Goal: Transaction & Acquisition: Purchase product/service

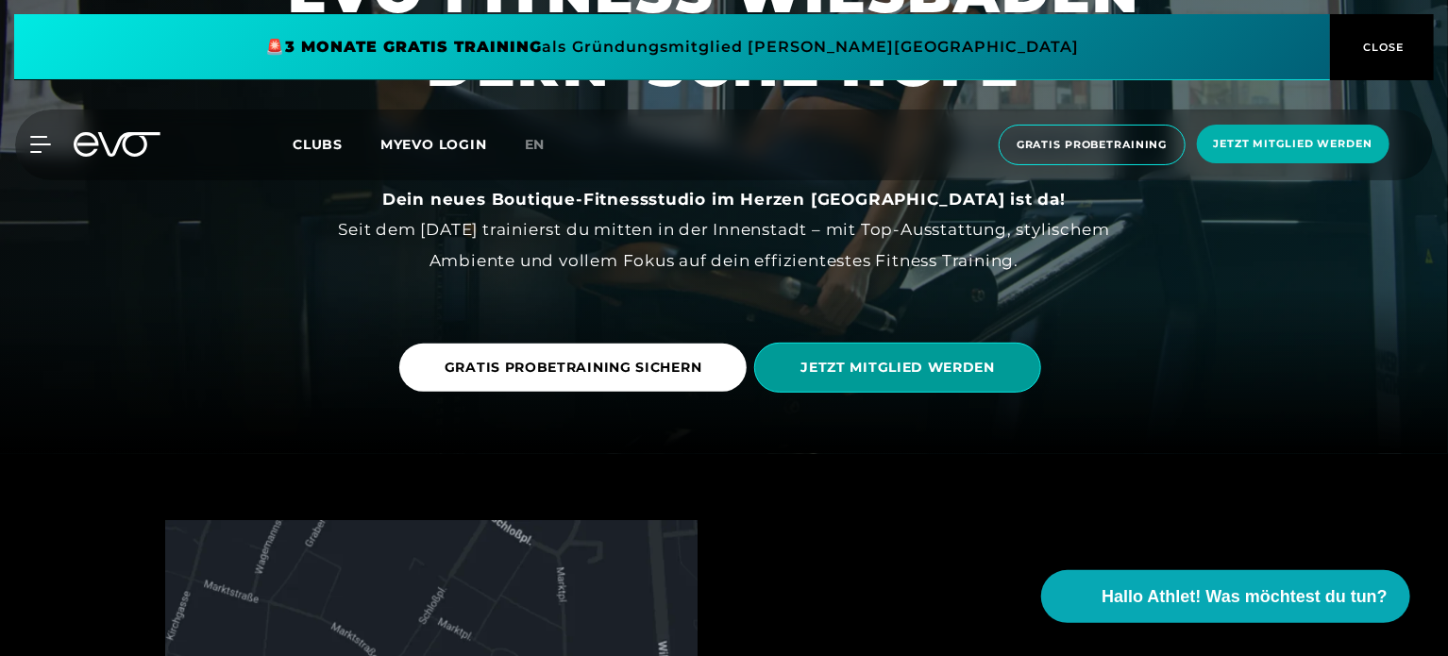
click at [913, 354] on span "JETZT MITGLIED WERDEN" at bounding box center [897, 368] width 287 height 50
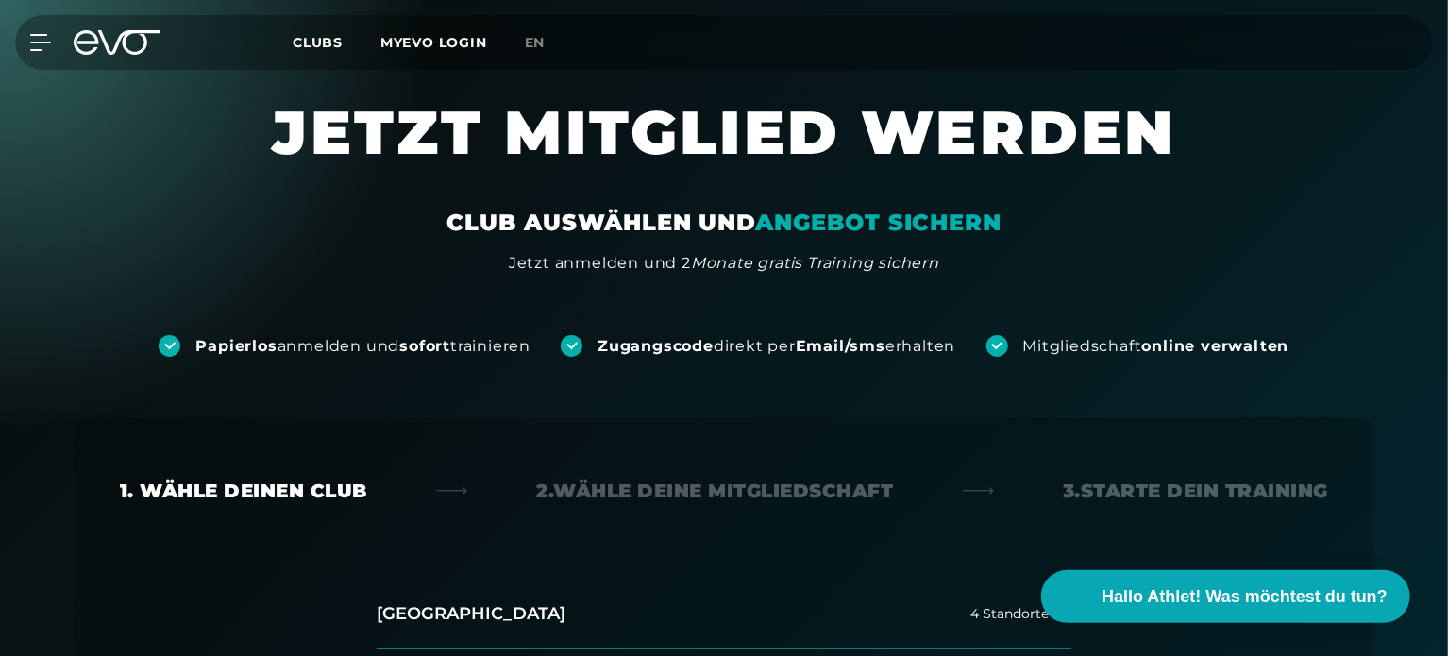
scroll to position [328, 0]
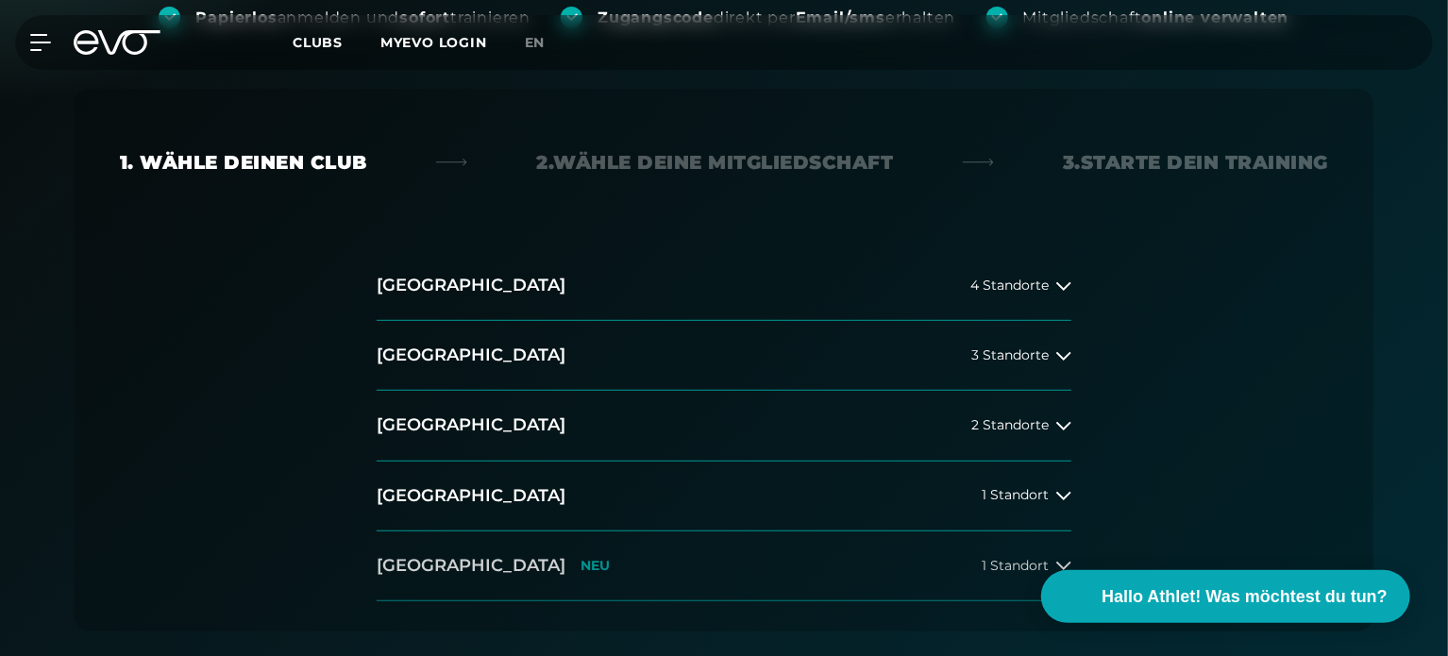
click at [532, 554] on button "[GEOGRAPHIC_DATA] NEU 1 Standort" at bounding box center [724, 566] width 695 height 70
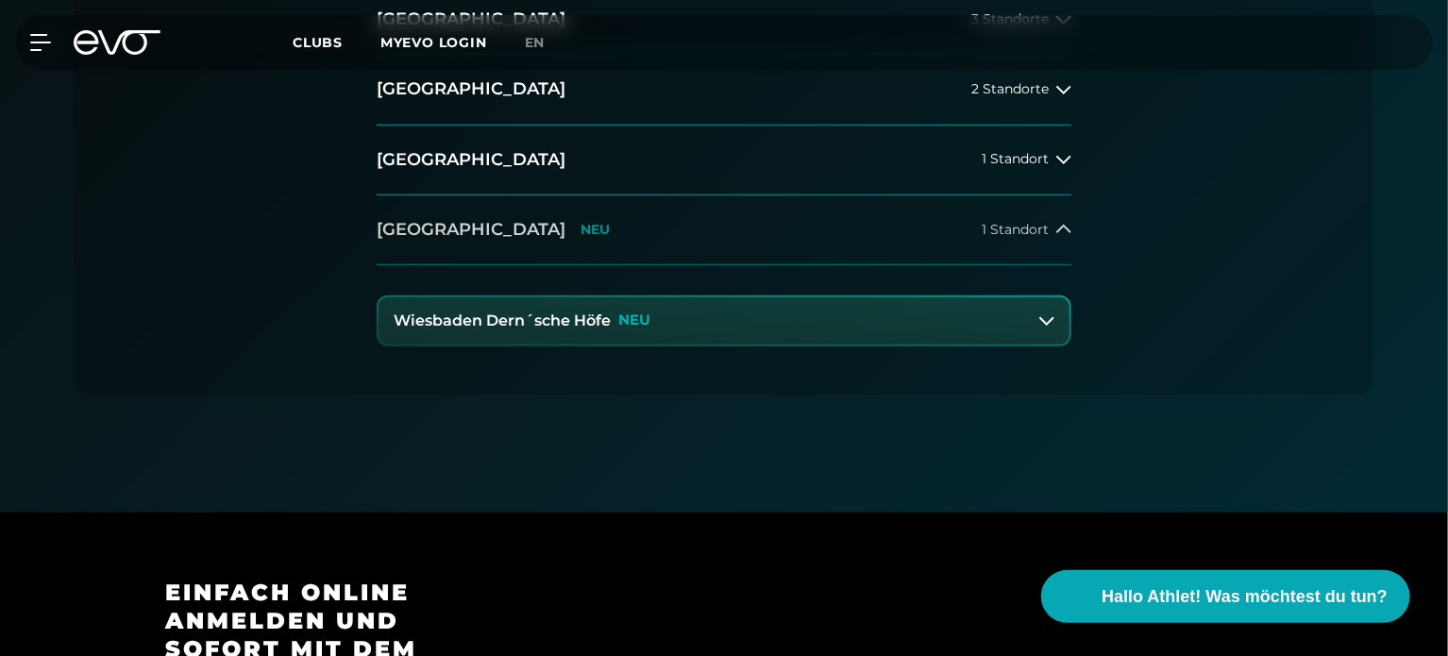
scroll to position [667, 0]
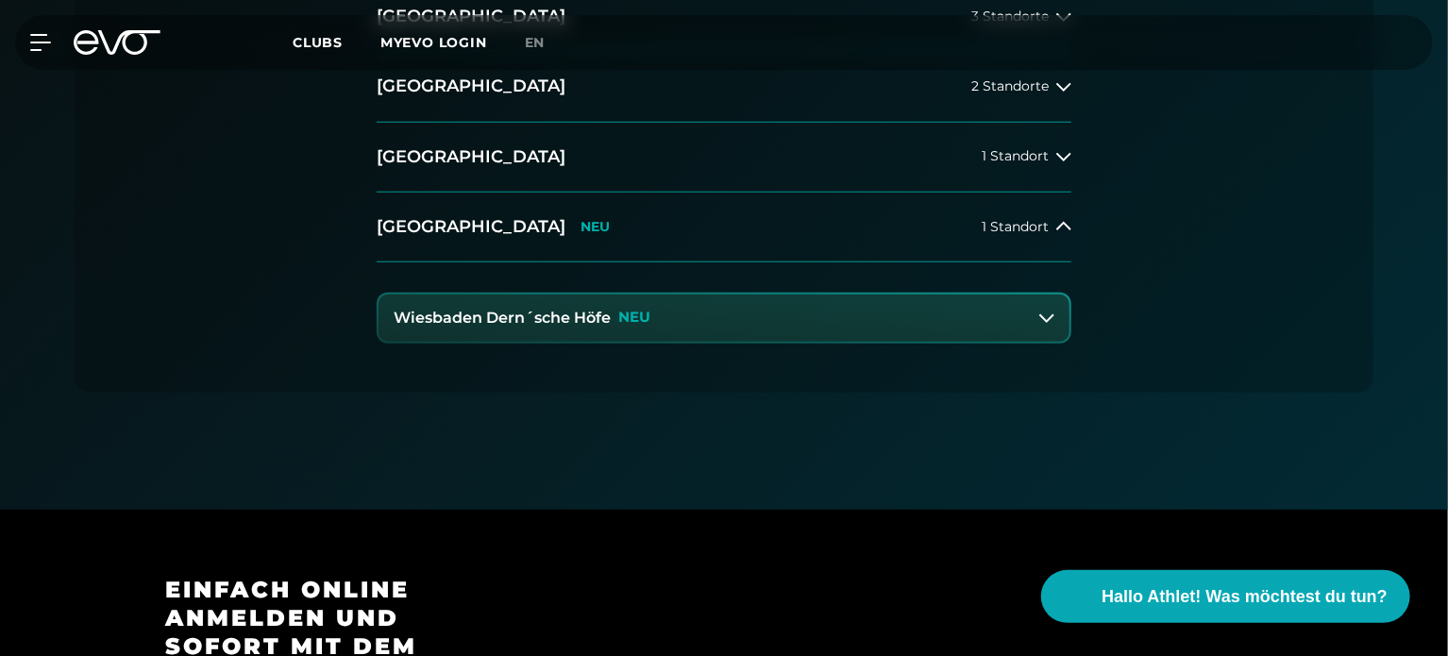
click at [641, 318] on p "NEU" at bounding box center [634, 318] width 32 height 16
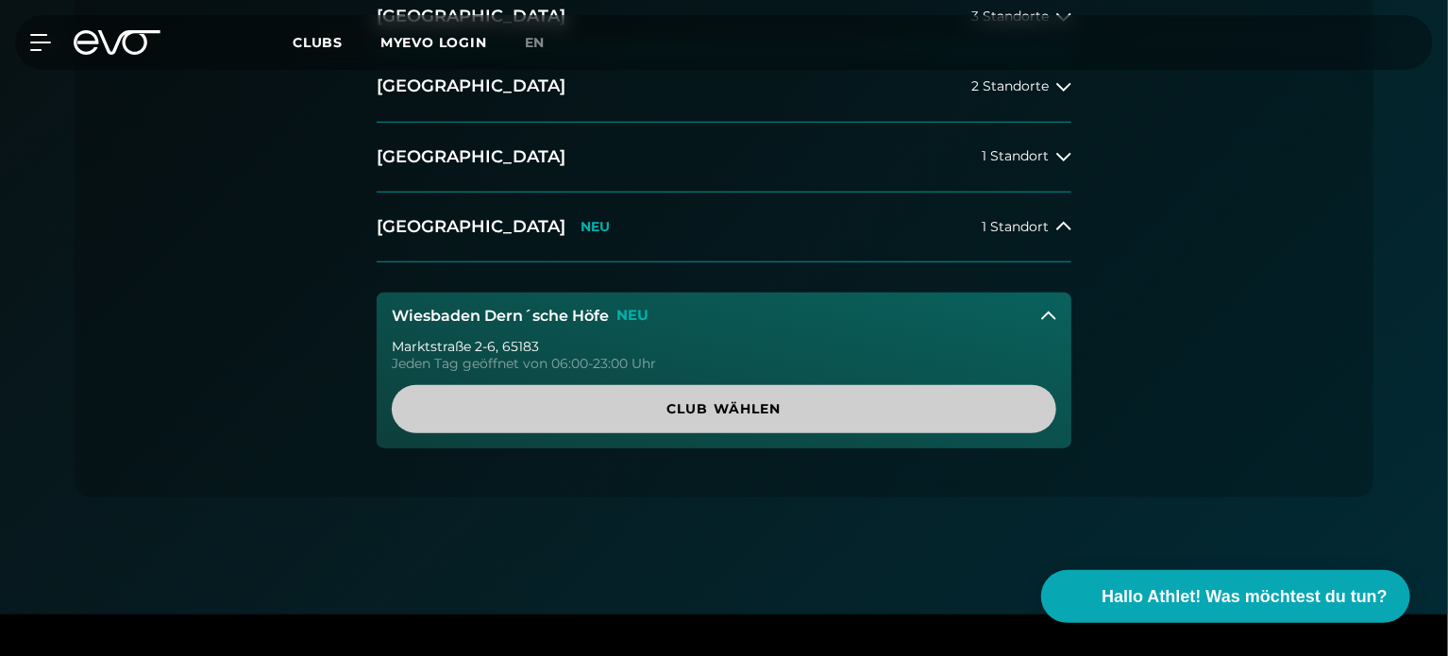
click at [656, 423] on span "Club wählen" at bounding box center [724, 409] width 664 height 48
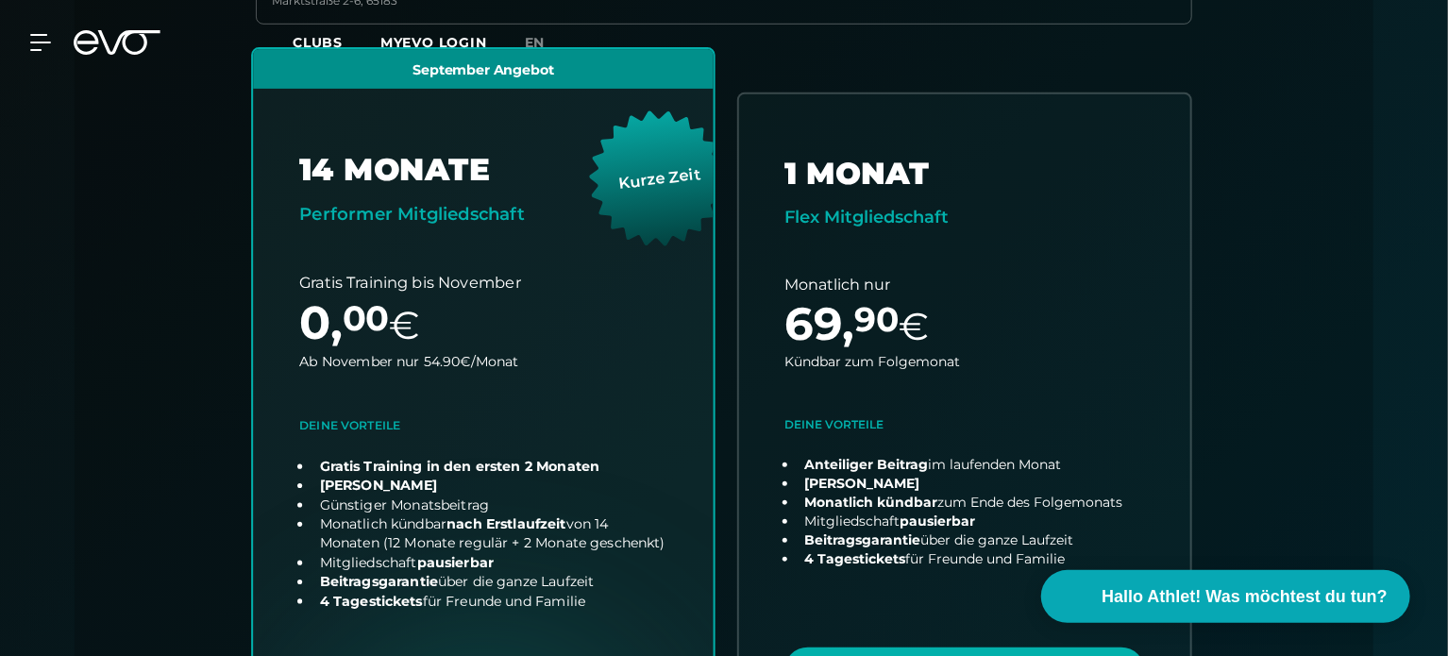
scroll to position [0, 0]
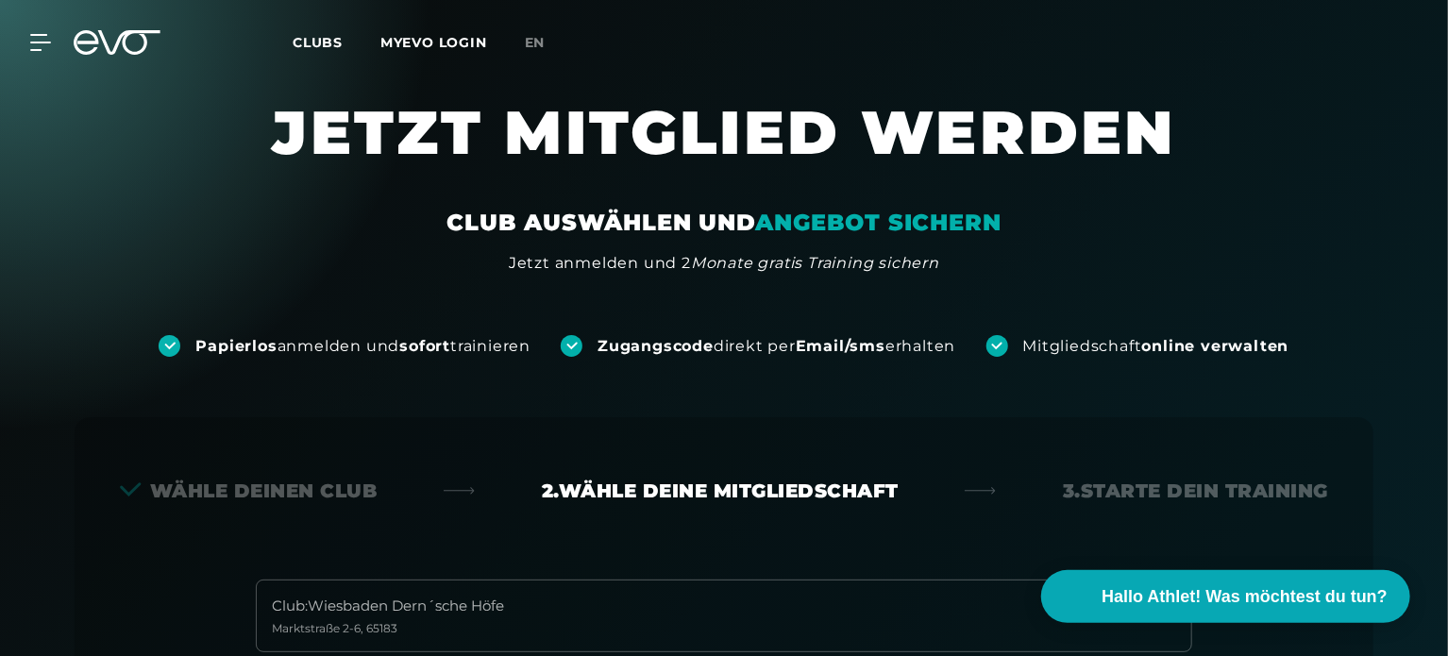
click at [53, 35] on div "MyEVO Login Über EVO Mitgliedschaften Probetraining TAGESPASS EVO Studios [GEOG…" at bounding box center [29, 42] width 66 height 17
click at [45, 39] on icon at bounding box center [43, 42] width 27 height 17
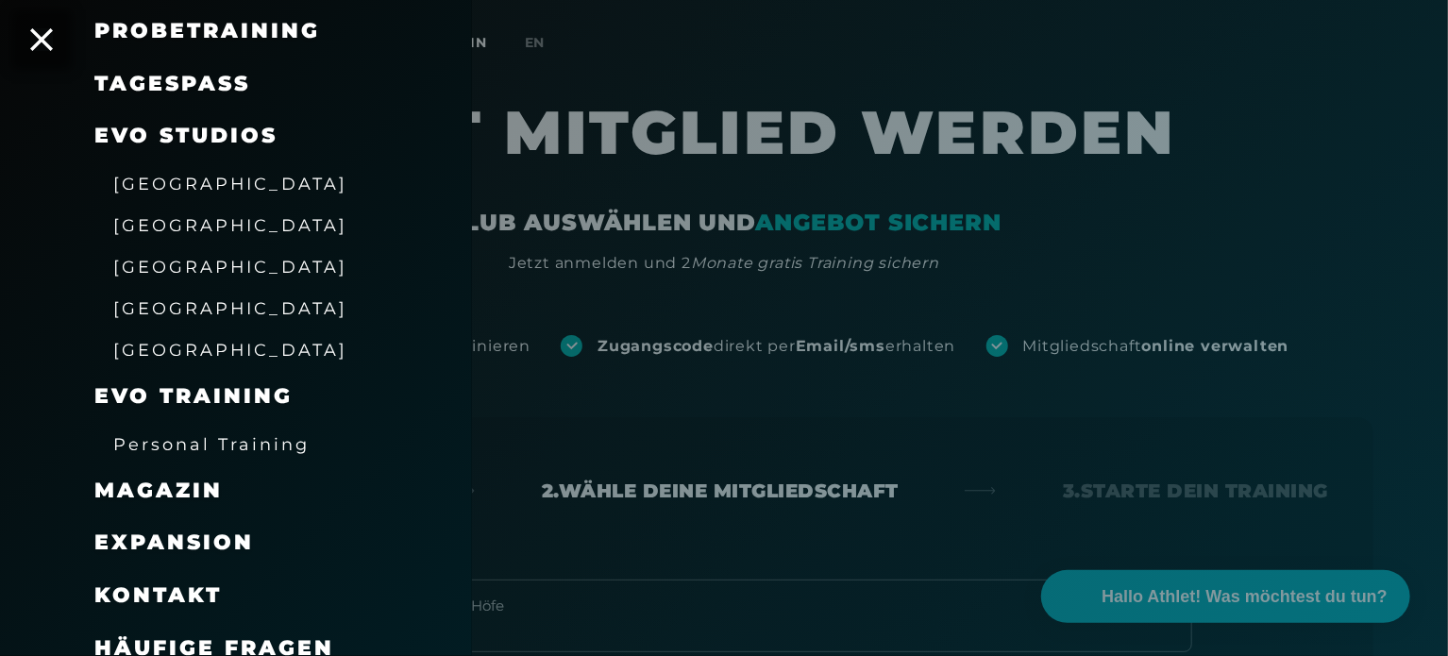
scroll to position [247, 0]
click at [168, 356] on span "[GEOGRAPHIC_DATA]" at bounding box center [230, 351] width 234 height 20
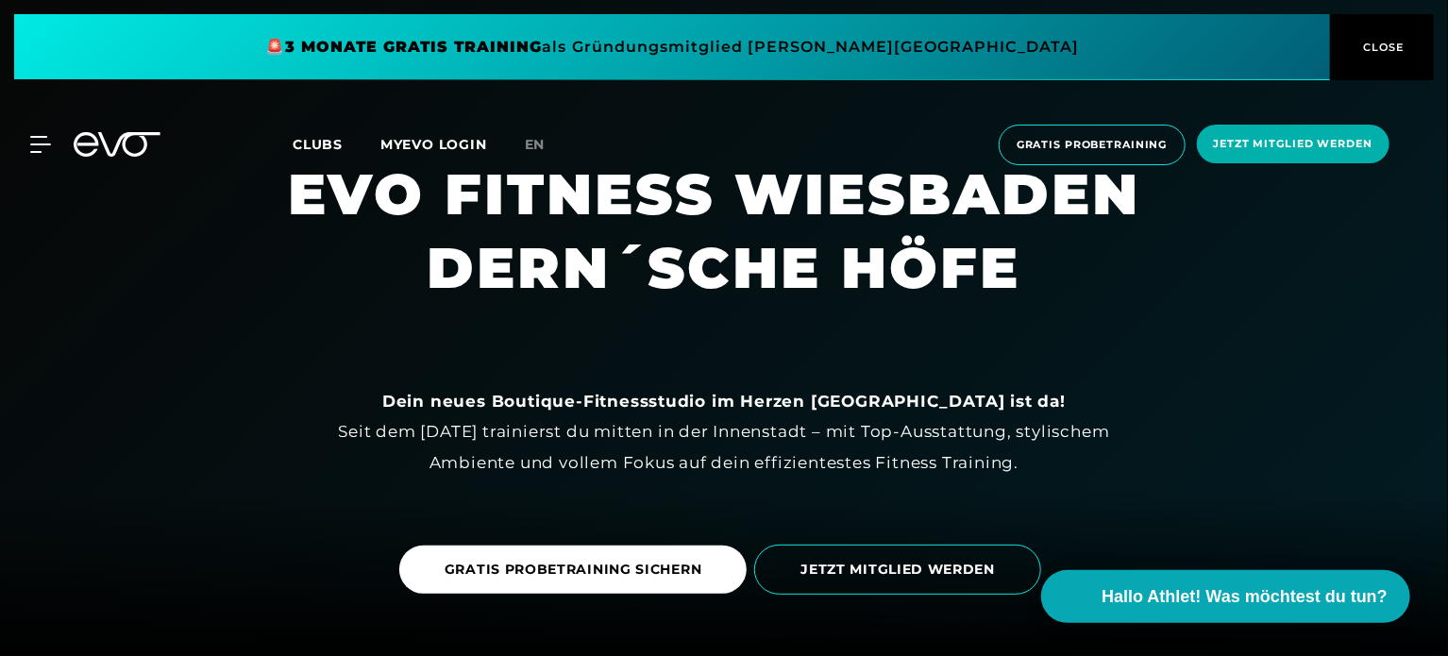
click at [1352, 41] on span "CLOSE" at bounding box center [1382, 47] width 104 height 17
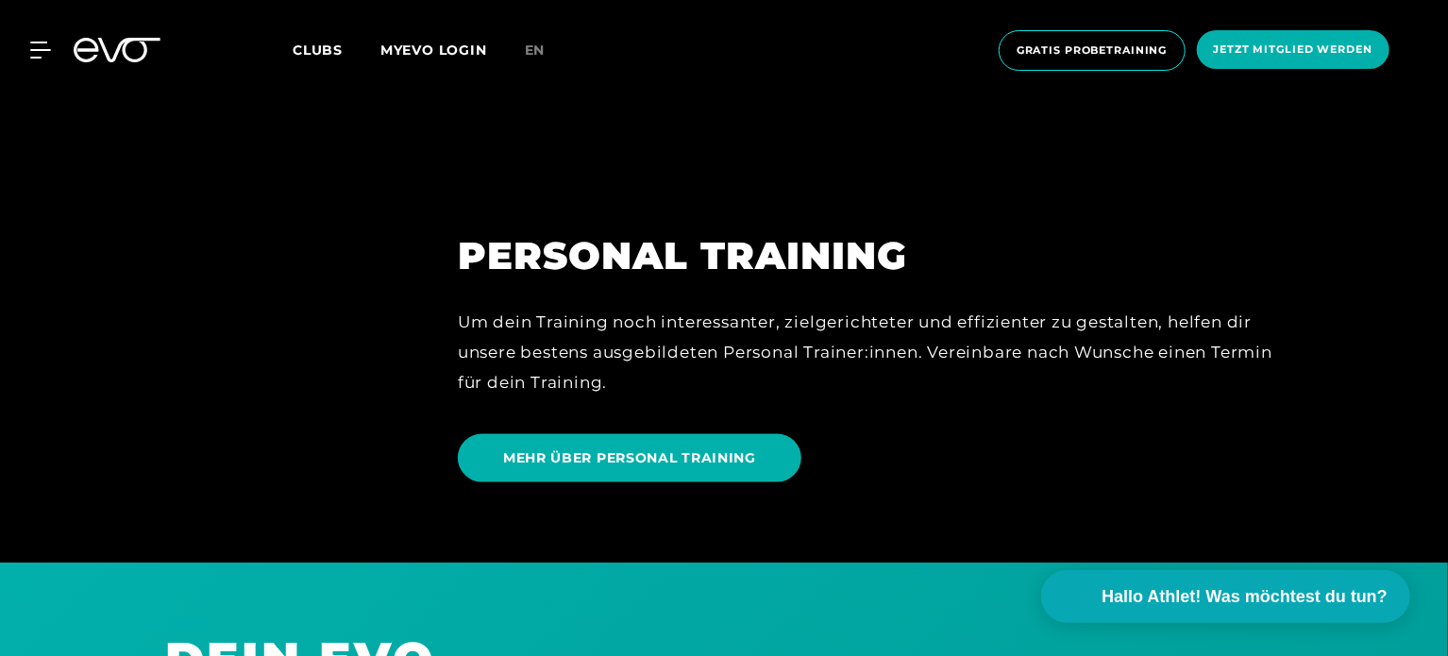
scroll to position [4695, 0]
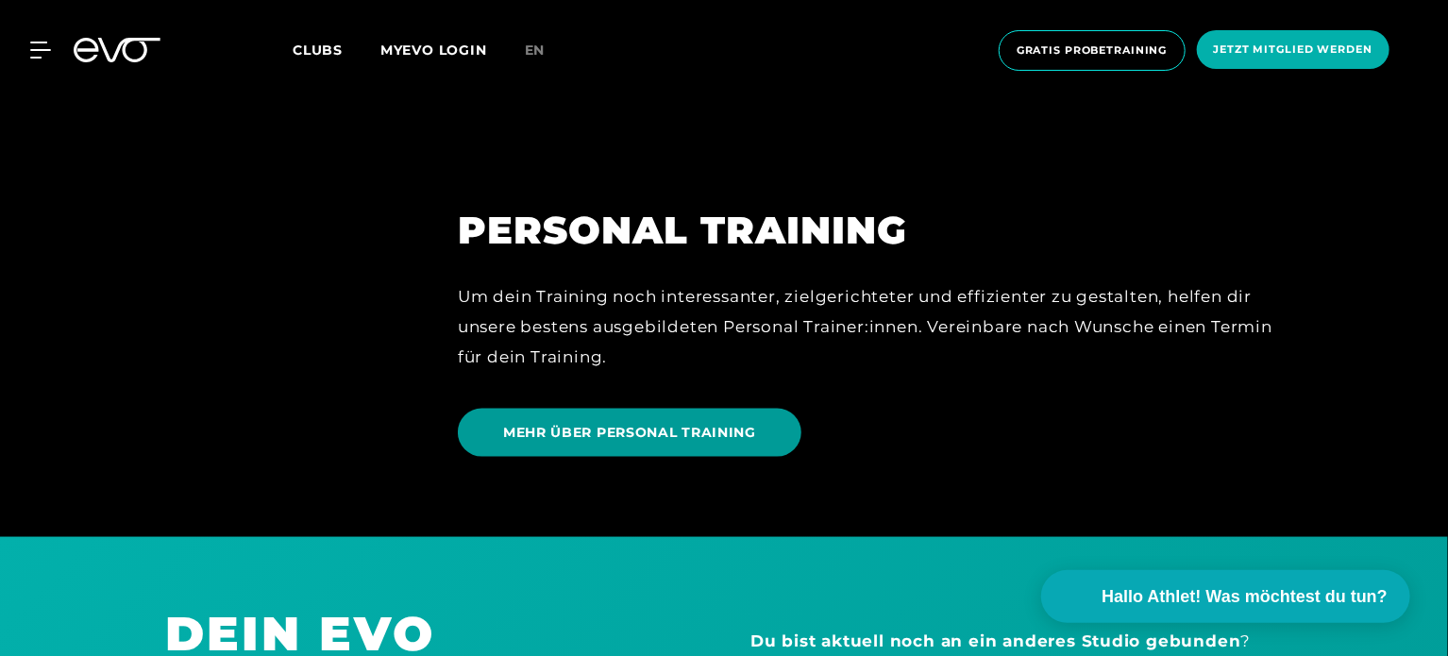
click at [691, 432] on span "MEHR ÜBER PERSONAL TRAINING" at bounding box center [629, 433] width 253 height 20
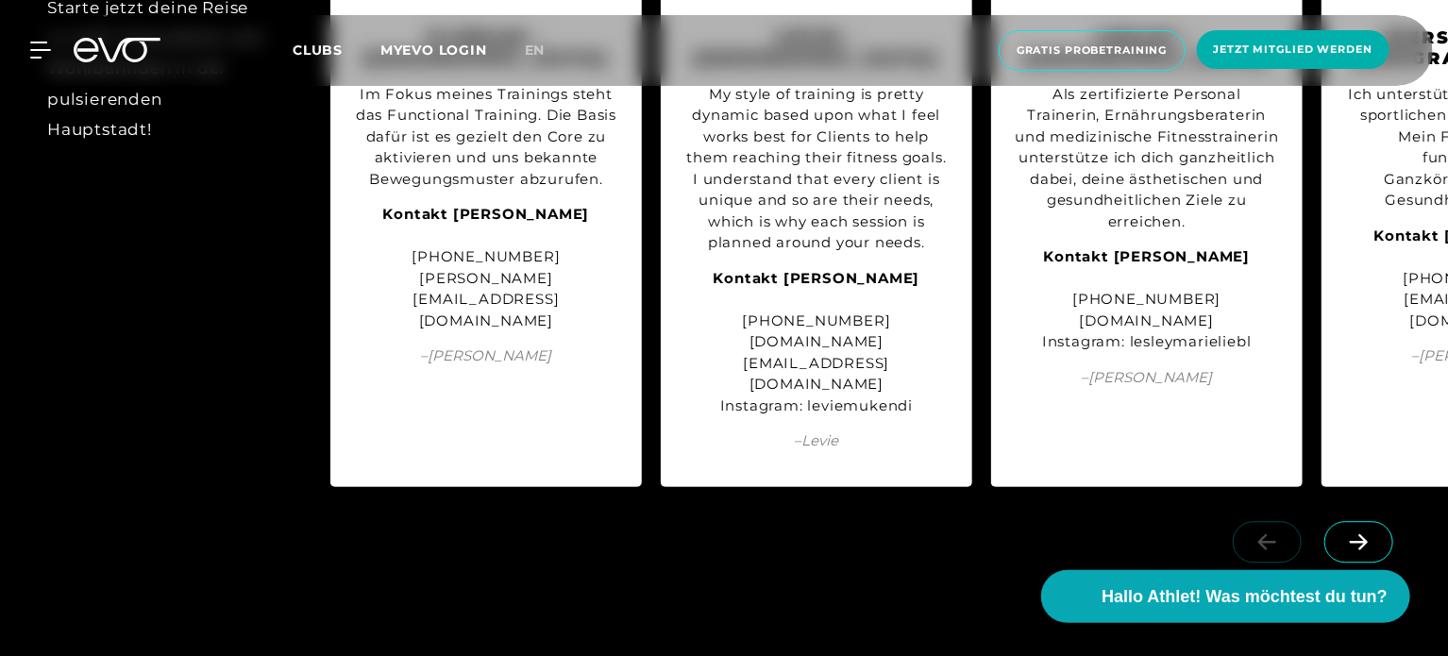
scroll to position [2347, 0]
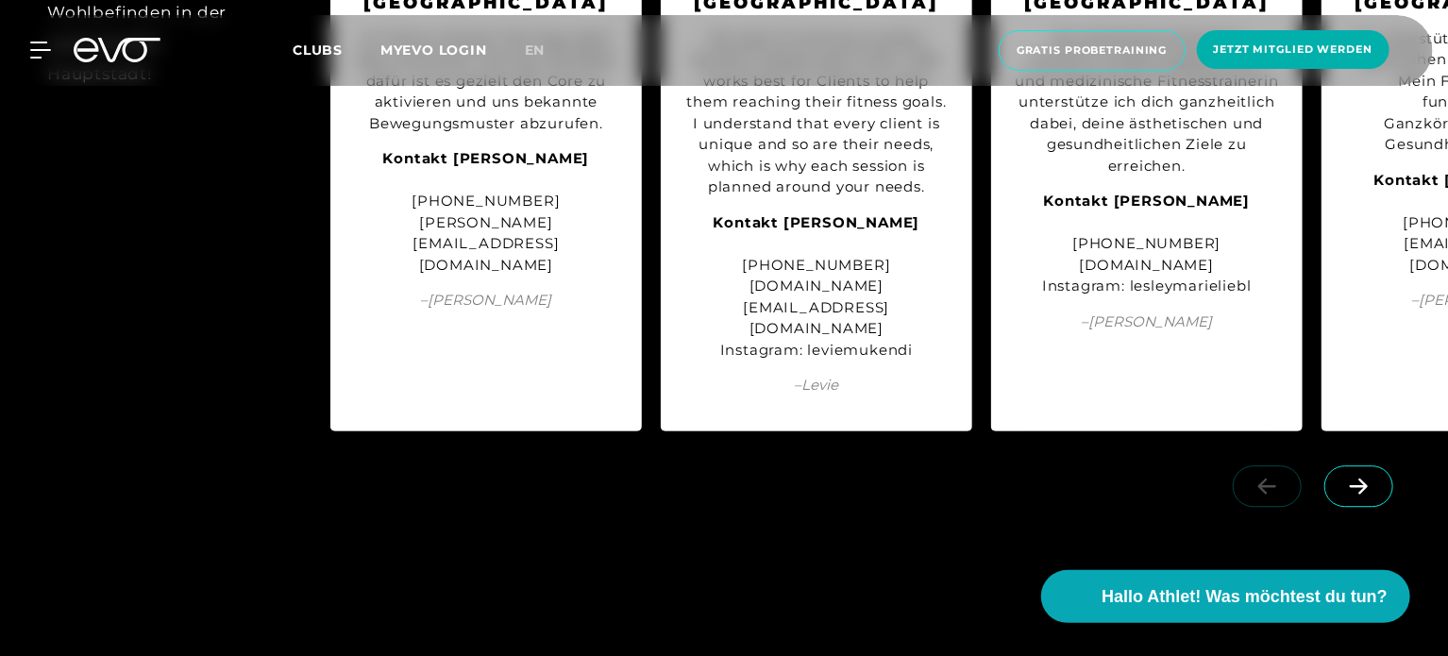
click at [1349, 465] on span at bounding box center [1358, 486] width 69 height 42
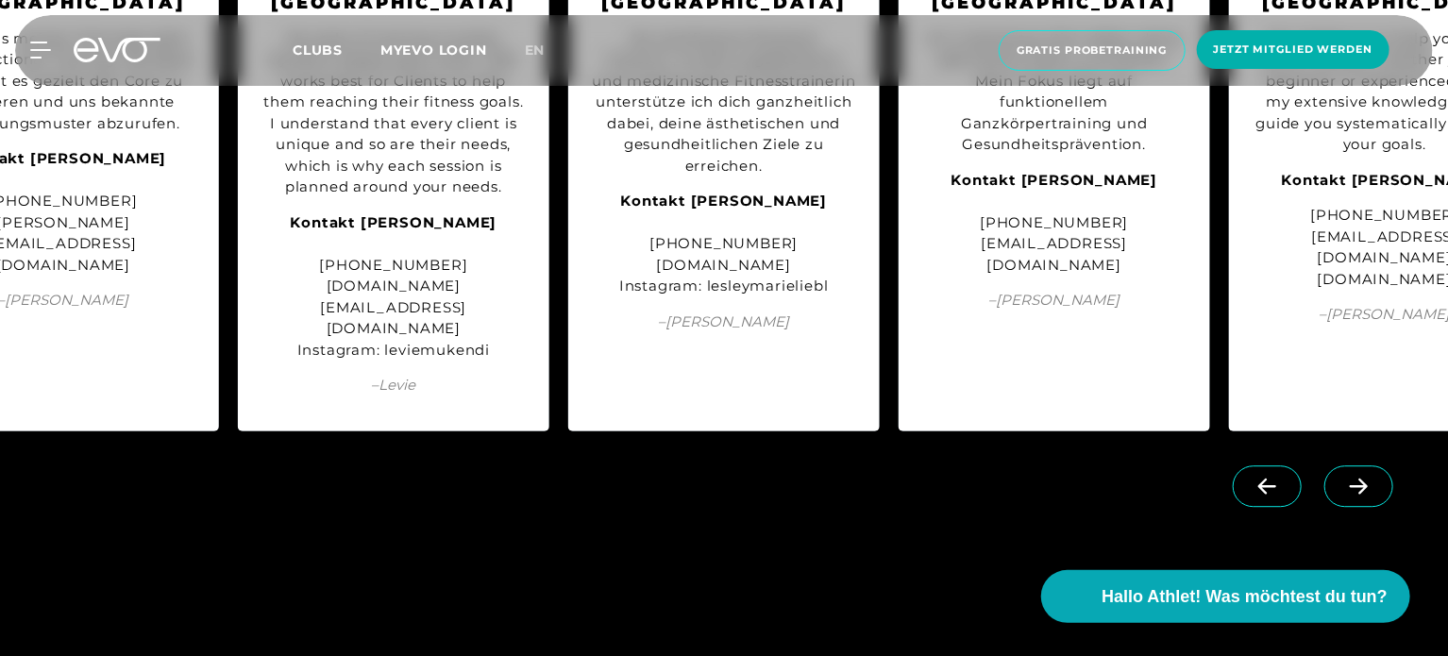
click at [1349, 465] on span at bounding box center [1358, 486] width 69 height 42
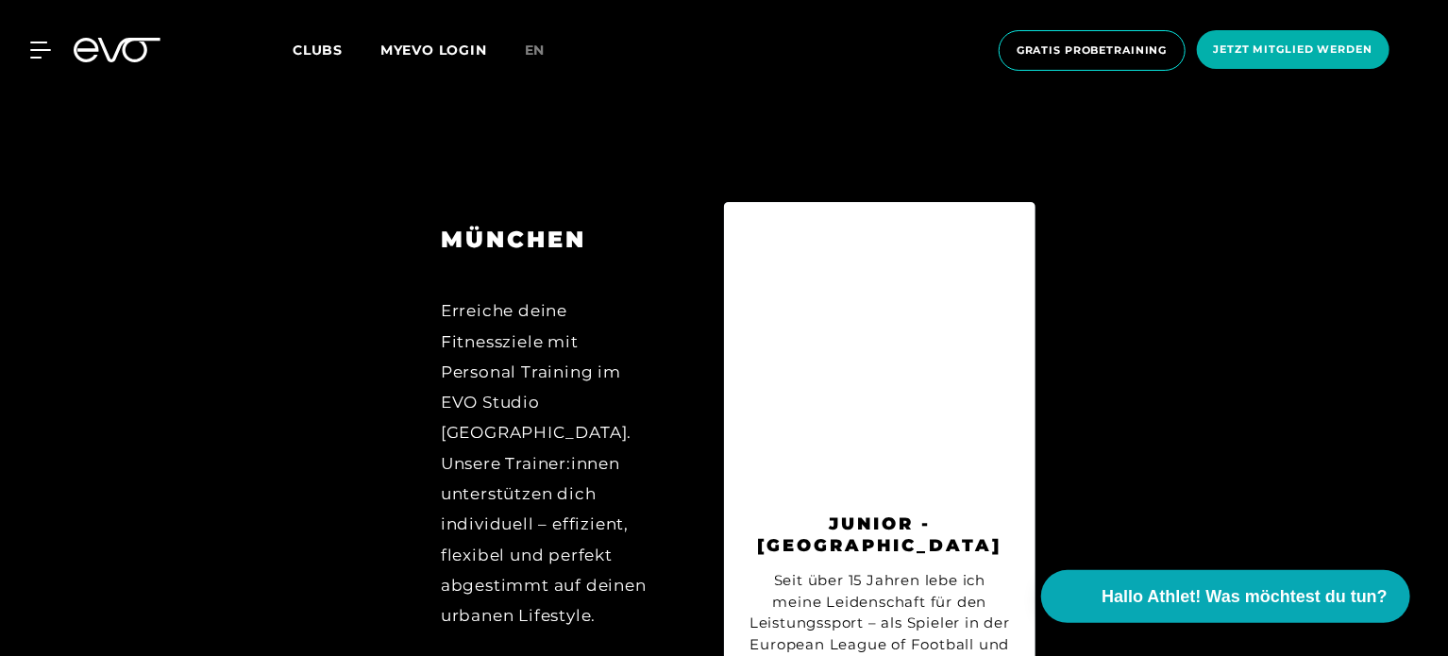
scroll to position [6678, 0]
